Goal: Complete application form: Complete application form

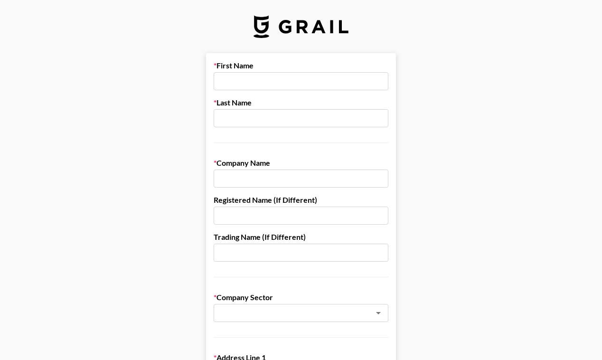
click at [258, 86] on input "text" at bounding box center [301, 81] width 175 height 18
type input "Brie"
type input "Ehrmann"
click at [261, 171] on input "text" at bounding box center [301, 178] width 175 height 18
type input "Pocketalk"
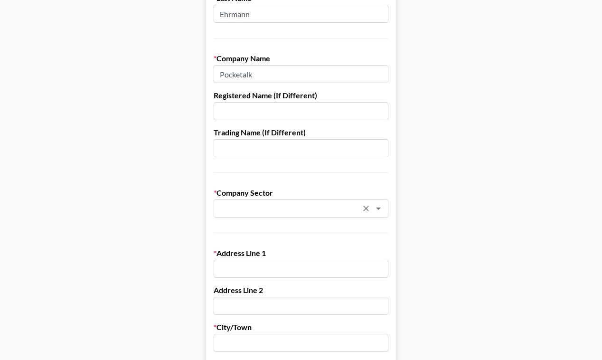
scroll to position [106, 0]
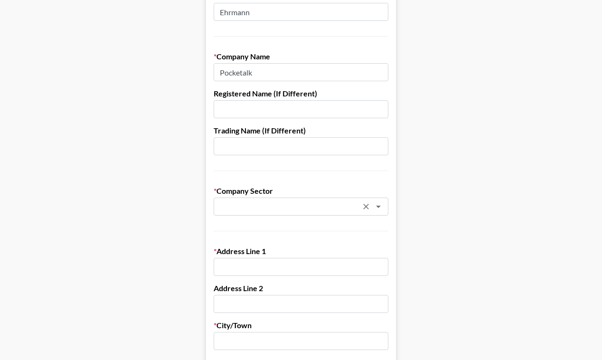
click at [257, 206] on input "text" at bounding box center [288, 206] width 138 height 11
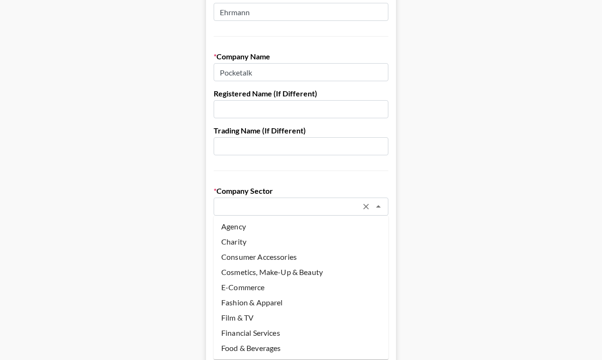
scroll to position [0, 0]
click at [244, 231] on li "Agency" at bounding box center [301, 226] width 175 height 15
type input "Agency"
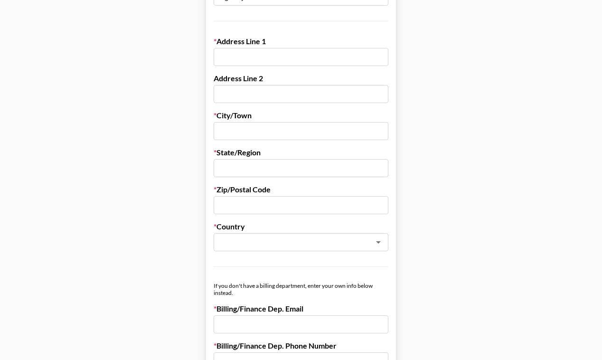
scroll to position [110, 0]
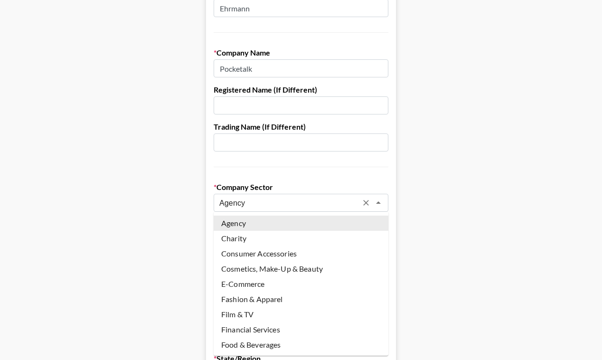
click at [246, 204] on input "Agency" at bounding box center [288, 202] width 138 height 11
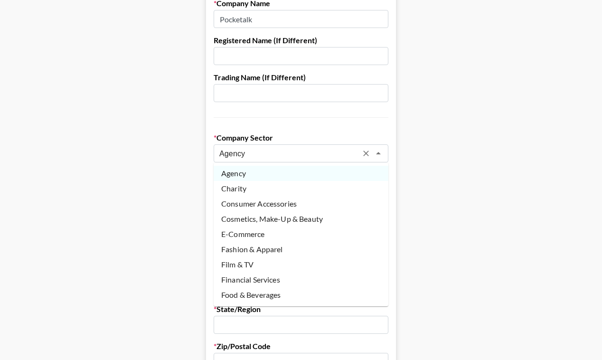
scroll to position [0, 0]
click at [421, 247] on main "First Name [PERSON_NAME] Last Name [PERSON_NAME] Company Name Pocketalk Registe…" at bounding box center [301, 303] width 586 height 819
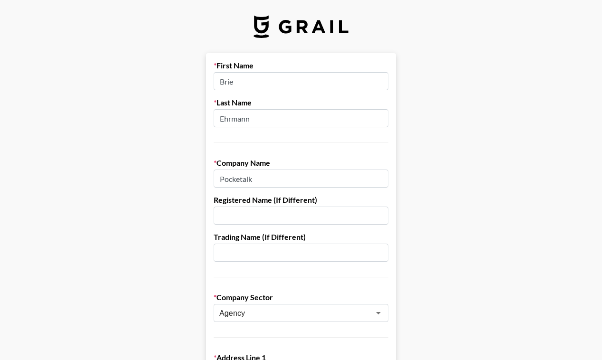
click at [268, 179] on input "Pocketalk" at bounding box center [301, 178] width 175 height 18
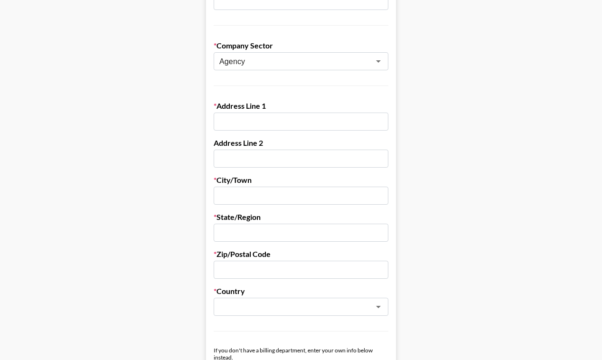
scroll to position [277, 0]
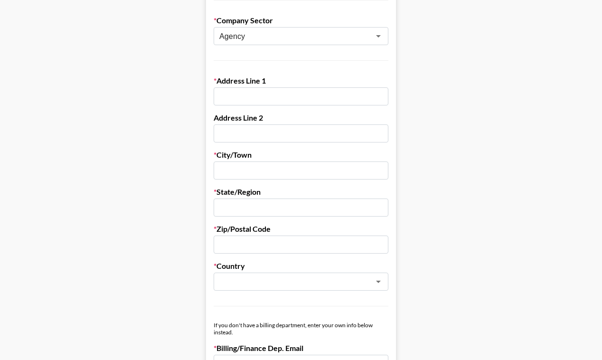
type input "[PERSON_NAME]"
click at [242, 90] on input "text" at bounding box center [301, 96] width 175 height 18
paste input "[STREET_ADDRESS]"
drag, startPoint x: 367, startPoint y: 99, endPoint x: 346, endPoint y: 99, distance: 20.9
click at [346, 99] on input "[STREET_ADDRESS]" at bounding box center [301, 96] width 175 height 18
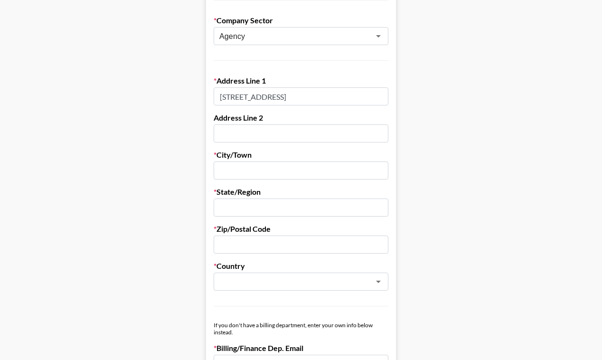
type input "[STREET_ADDRESS]"
click at [338, 138] on input "text" at bounding box center [301, 133] width 175 height 18
type input "#100"
click at [285, 174] on input "text" at bounding box center [301, 170] width 175 height 18
type input "[GEOGRAPHIC_DATA]"
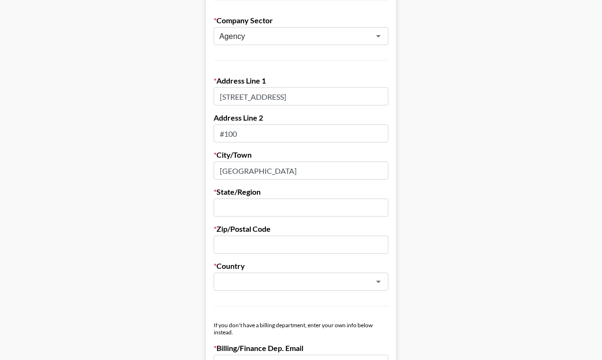
click at [275, 214] on input "text" at bounding box center [301, 207] width 175 height 18
type input "MN"
click at [234, 242] on input "text" at bounding box center [301, 244] width 175 height 18
paste input "55401"
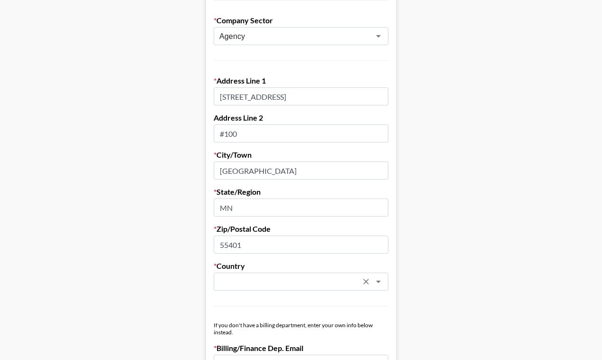
type input "55401"
click at [236, 278] on input "text" at bounding box center [288, 281] width 138 height 11
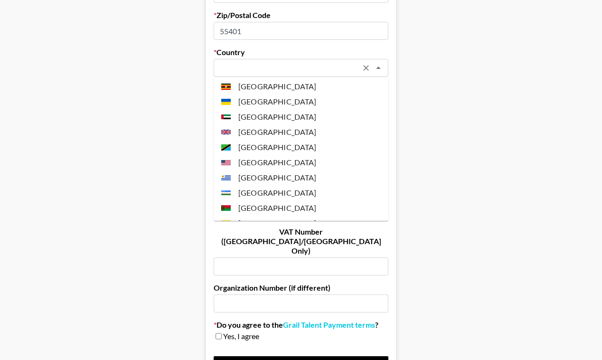
scroll to position [3577, 0]
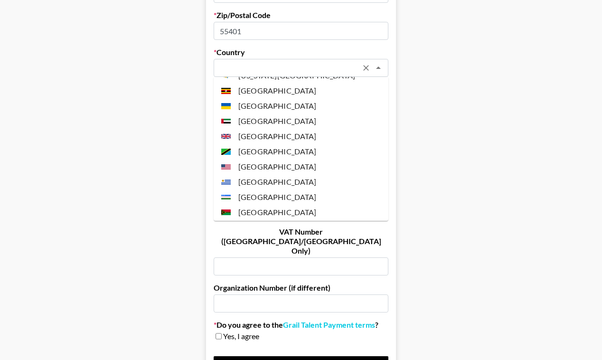
click at [296, 159] on li "[GEOGRAPHIC_DATA]" at bounding box center [301, 166] width 175 height 15
type input "[GEOGRAPHIC_DATA]"
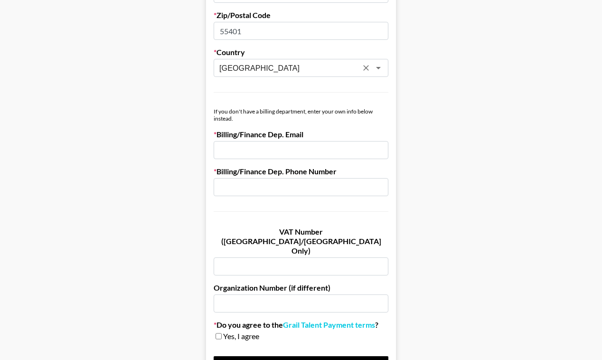
scroll to position [487, 0]
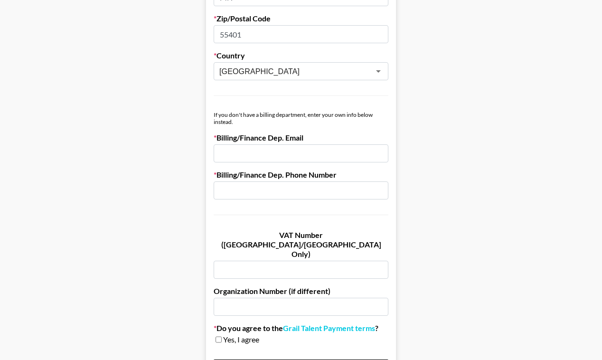
click at [267, 154] on input "email" at bounding box center [301, 153] width 175 height 18
click at [262, 150] on input "email" at bounding box center [301, 153] width 175 height 18
click at [228, 149] on input "email" at bounding box center [301, 153] width 175 height 18
paste input "[EMAIL_ADDRESS][DOMAIN_NAME]"
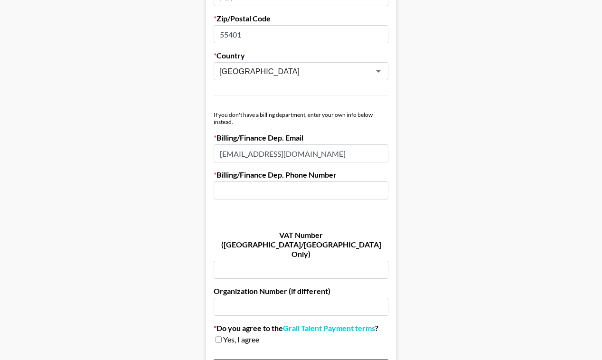
type input "[EMAIL_ADDRESS][DOMAIN_NAME]"
click at [286, 195] on input "text" at bounding box center [301, 190] width 175 height 18
paste input "[PHONE_NUMBER]"
type input "[PHONE_NUMBER]"
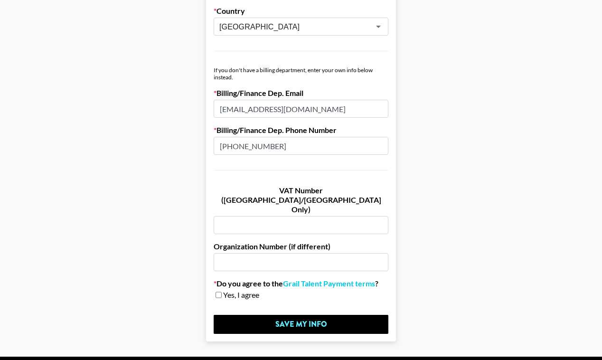
scroll to position [532, 0]
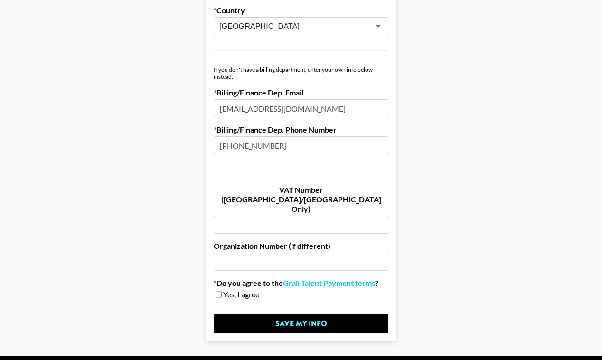
click at [219, 291] on input "checkbox" at bounding box center [218, 294] width 6 height 7
checkbox input "true"
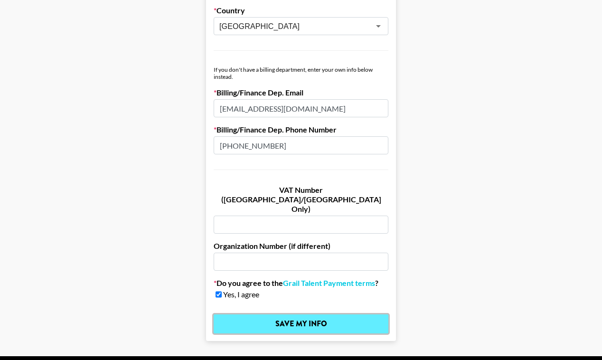
click at [251, 314] on input "Save My Info" at bounding box center [301, 323] width 175 height 19
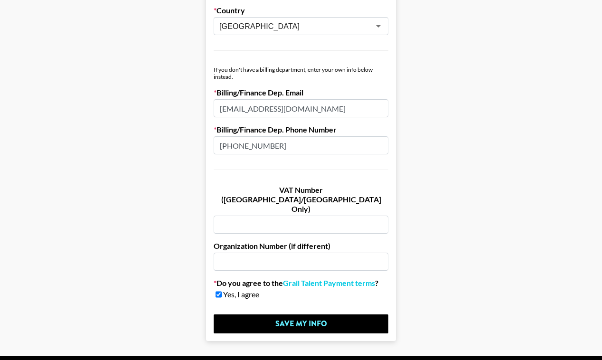
scroll to position [0, 0]
